Goal: Information Seeking & Learning: Find contact information

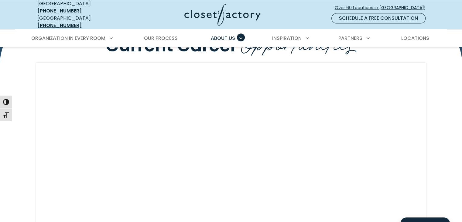
scroll to position [546, 0]
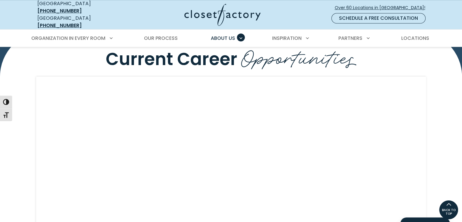
click at [392, 58] on h2 "Current Career Opportunities" at bounding box center [231, 58] width 390 height 21
click at [420, 35] on span "Locations" at bounding box center [415, 38] width 28 height 7
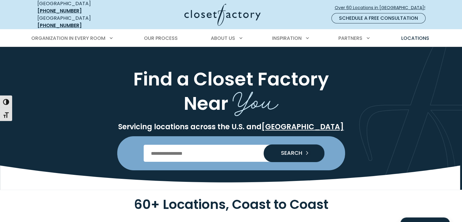
click at [182, 147] on input "Enter Postal Code" at bounding box center [231, 152] width 174 height 17
type input "*****"
click at [297, 151] on span "SEARCH" at bounding box center [289, 152] width 26 height 5
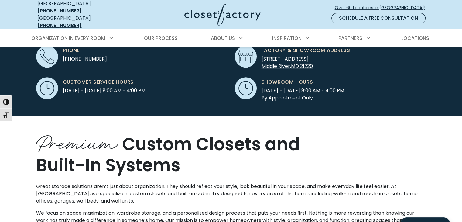
scroll to position [152, 0]
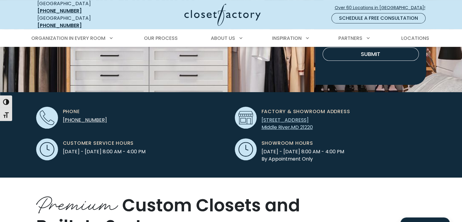
click at [292, 122] on link "1405 Tangier Drive, Suite C Middle River , MD 21220" at bounding box center [286, 123] width 51 height 14
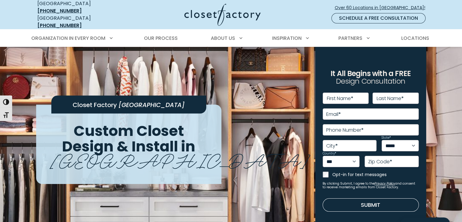
scroll to position [0, 0]
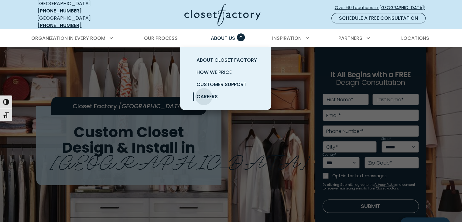
click at [204, 93] on span "Careers" at bounding box center [206, 96] width 21 height 7
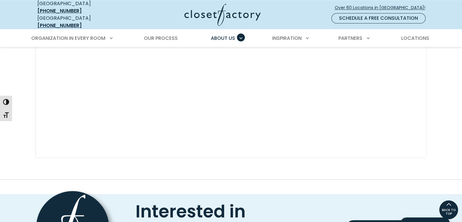
scroll to position [546, 0]
